Goal: Information Seeking & Learning: Learn about a topic

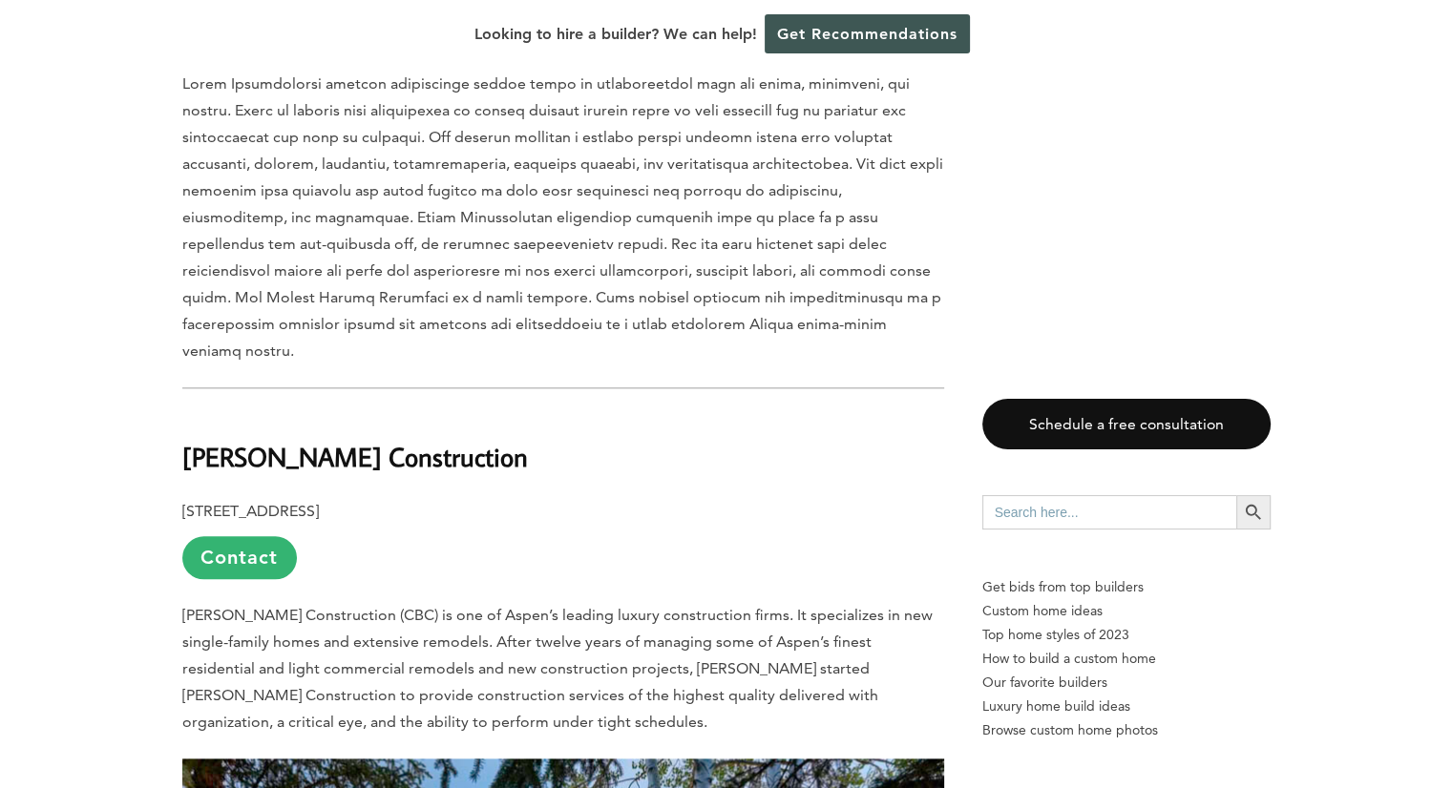
scroll to position [2100, 0]
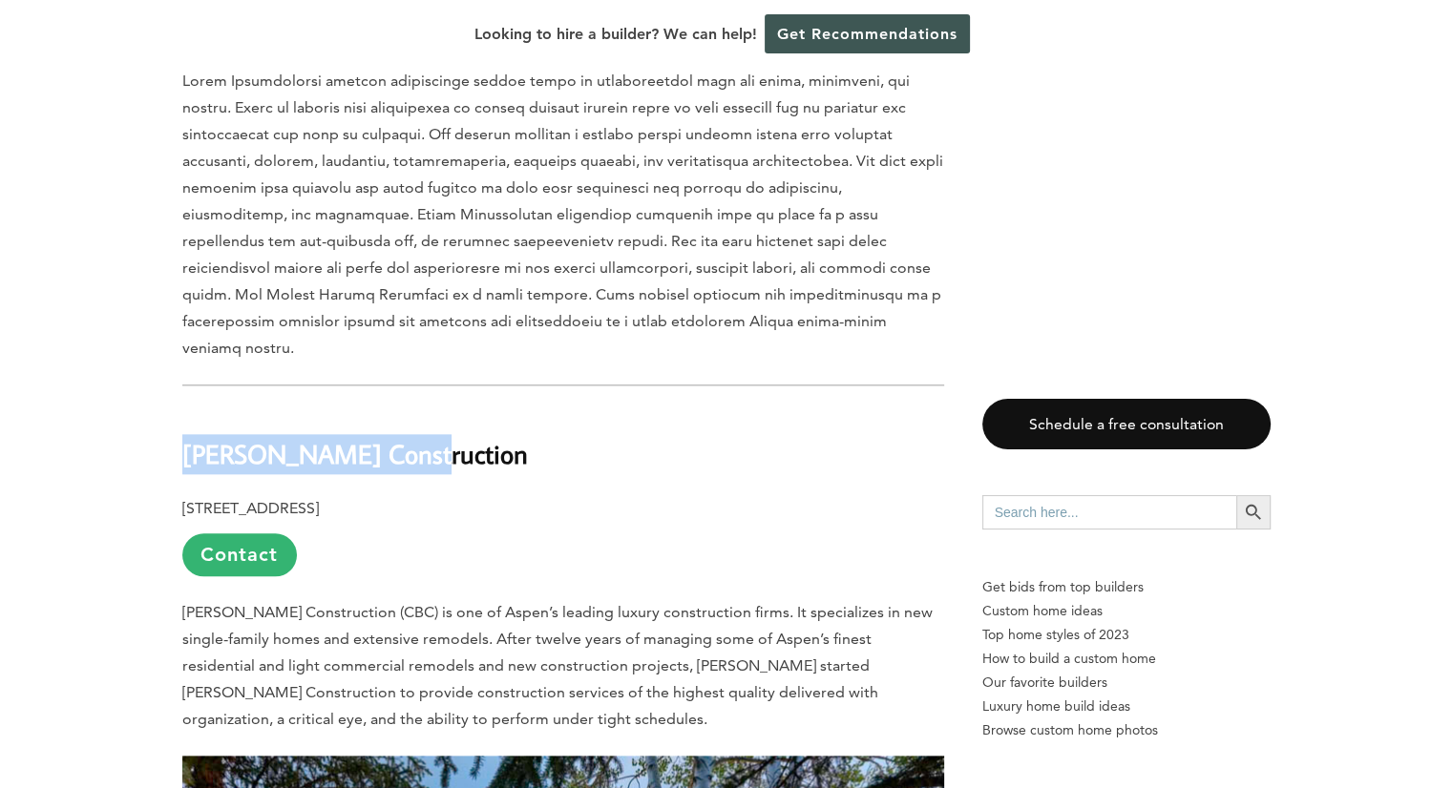
drag, startPoint x: 425, startPoint y: 400, endPoint x: 130, endPoint y: 383, distance: 295.5
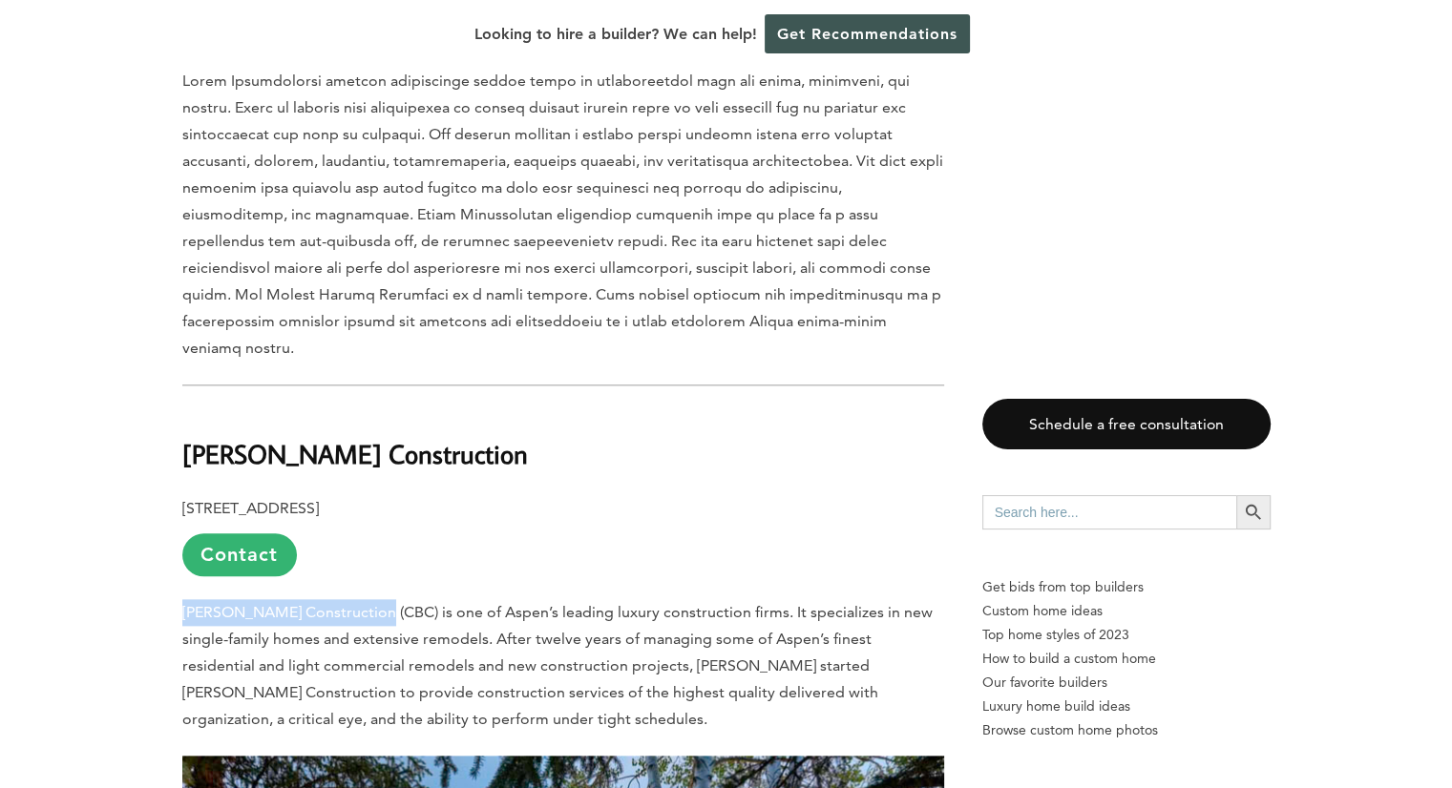
drag, startPoint x: 183, startPoint y: 539, endPoint x: 370, endPoint y: 539, distance: 187.1
click at [370, 603] on span "[PERSON_NAME] Construction (CBC) is one of Aspen’s leading luxury construction …" at bounding box center [557, 665] width 750 height 125
click at [799, 264] on p at bounding box center [563, 215] width 762 height 294
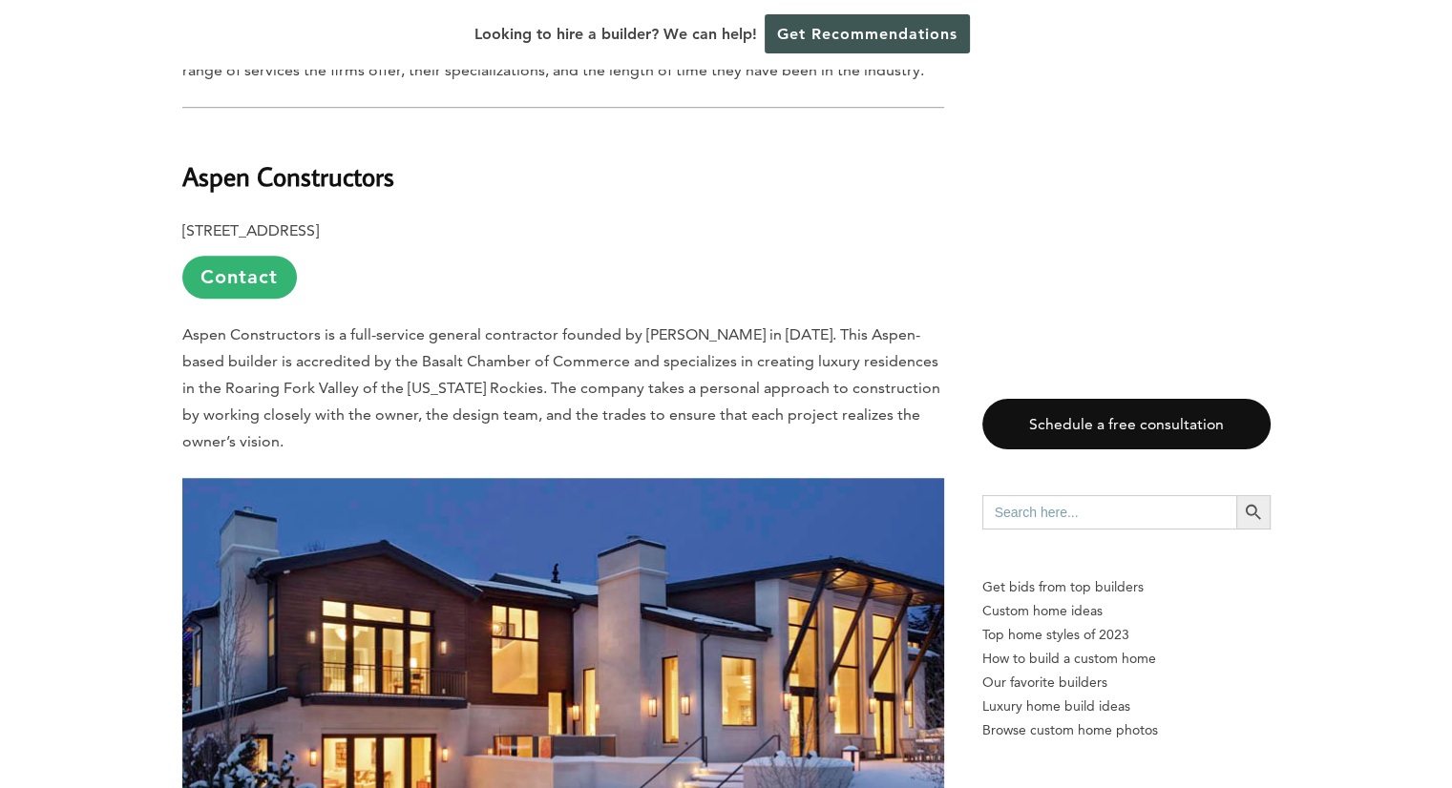
scroll to position [955, 0]
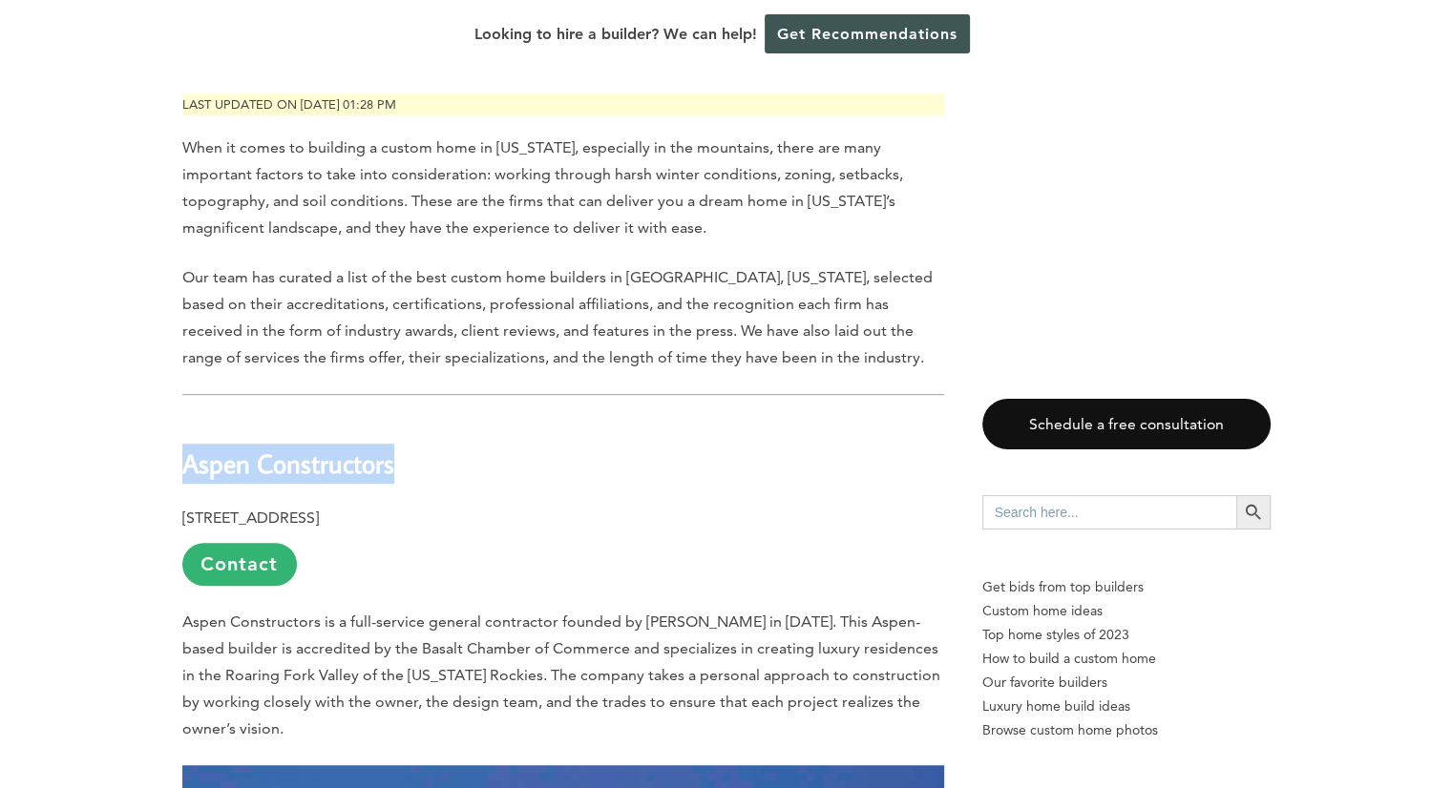
drag, startPoint x: 406, startPoint y: 419, endPoint x: 138, endPoint y: 433, distance: 267.7
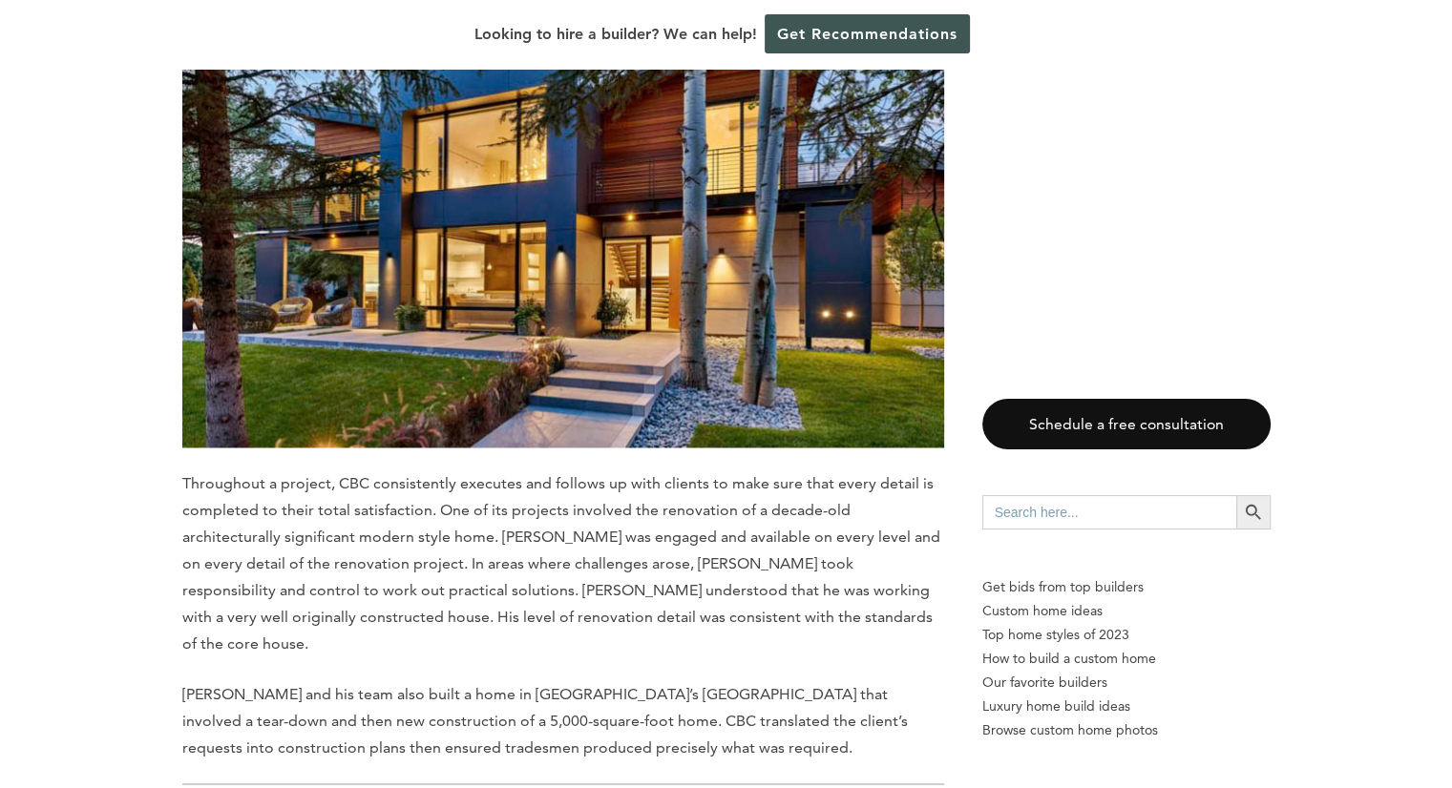
scroll to position [3245, 0]
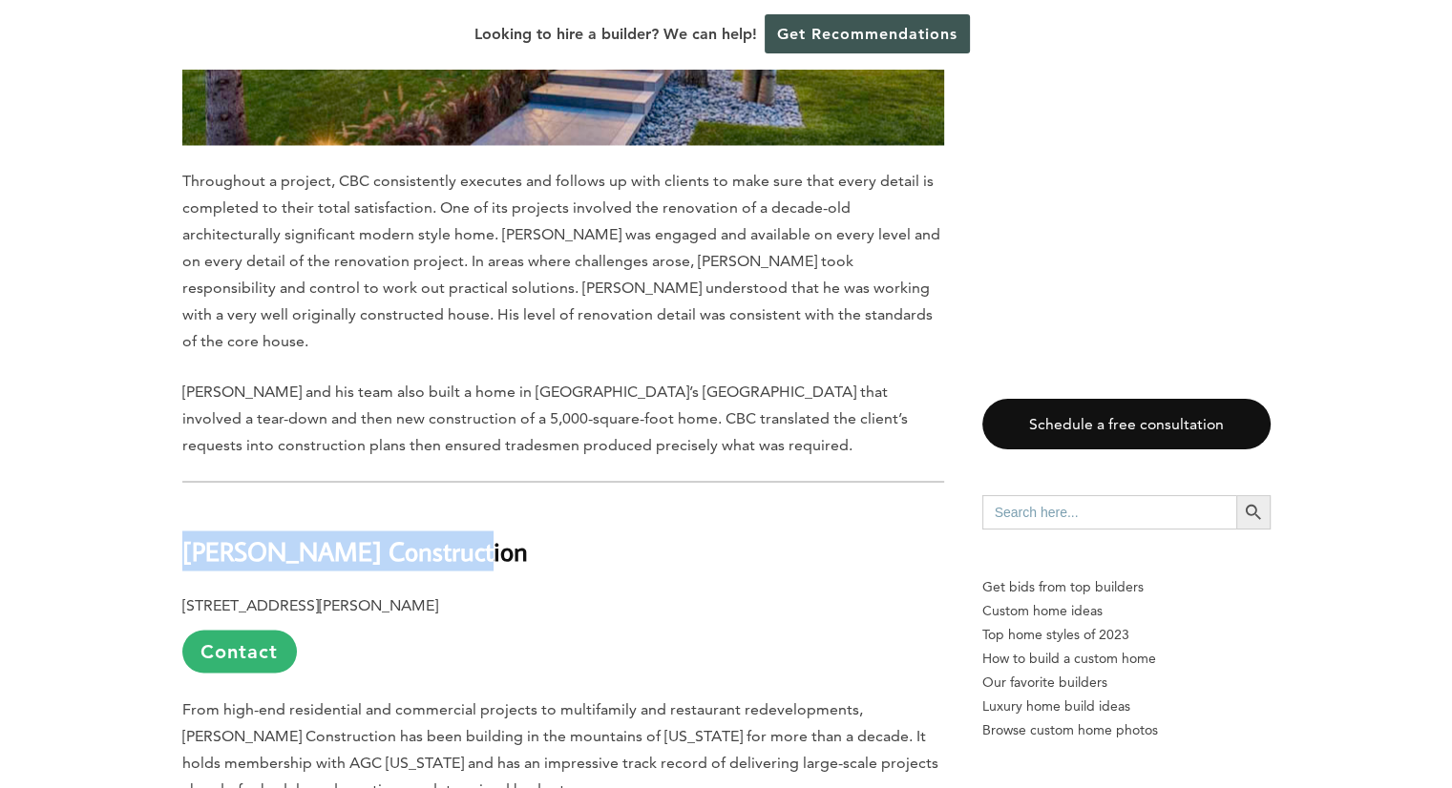
drag, startPoint x: 407, startPoint y: 451, endPoint x: 170, endPoint y: 453, distance: 236.7
